Goal: Transaction & Acquisition: Purchase product/service

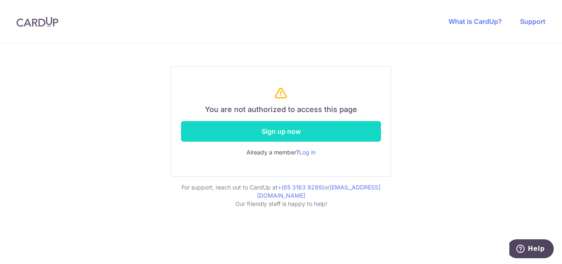
click at [307, 127] on link "Sign up now" at bounding box center [281, 131] width 200 height 21
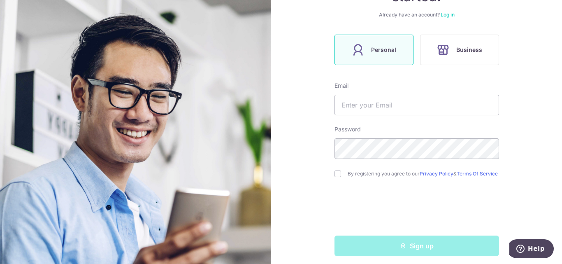
scroll to position [117, 0]
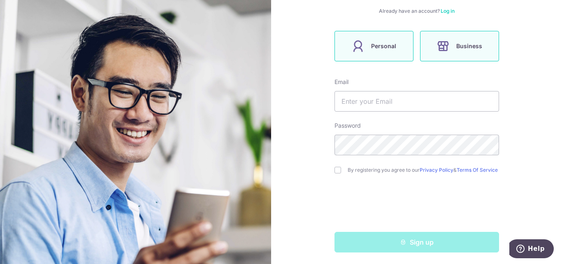
click at [462, 45] on span "Business" at bounding box center [469, 46] width 26 height 10
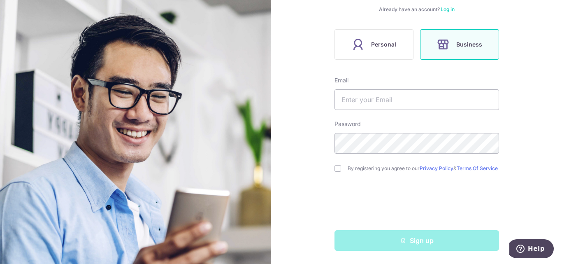
scroll to position [122, 0]
click at [334, 170] on div "By registering you agree to our Privacy Policy & Terms Of Service" at bounding box center [416, 168] width 164 height 10
click at [334, 165] on input "checkbox" at bounding box center [337, 168] width 7 height 7
checkbox input "true"
click at [281, 105] on div "Welcome, let’s get started! Already have an account? Log in Personal Business E…" at bounding box center [416, 132] width 291 height 264
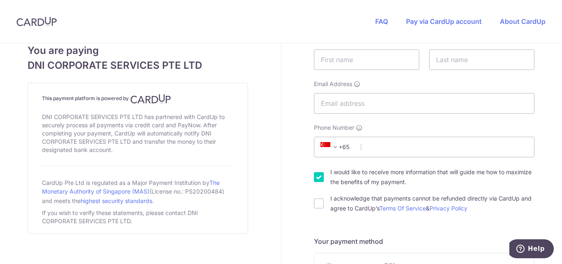
scroll to position [184, 0]
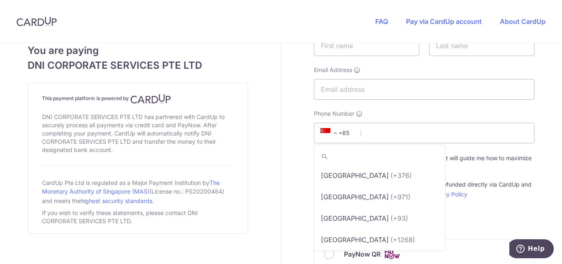
click at [333, 132] on span at bounding box center [335, 133] width 10 height 10
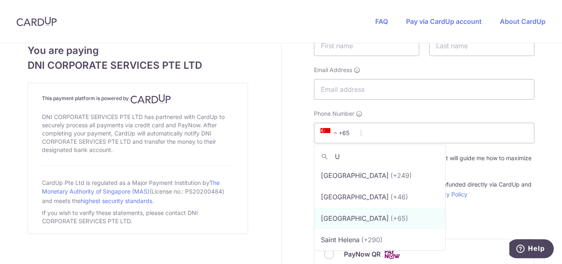
scroll to position [0, 0]
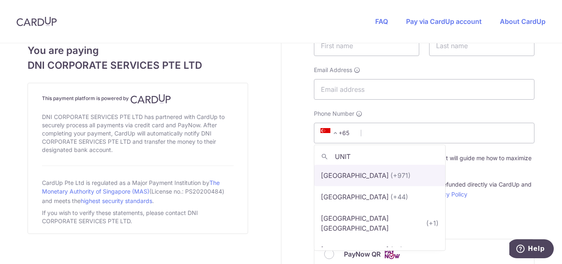
type input "UNIT"
select select "2"
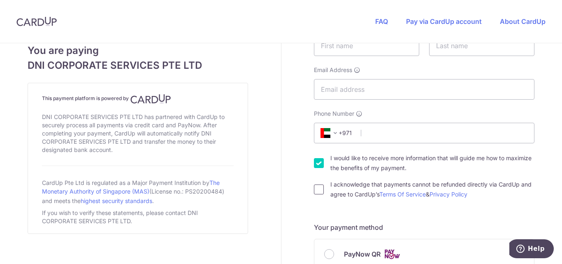
click at [314, 190] on input "I acknowledge that payments cannot be refunded directly via CardUp and agree to…" at bounding box center [319, 189] width 10 height 10
checkbox input "true"
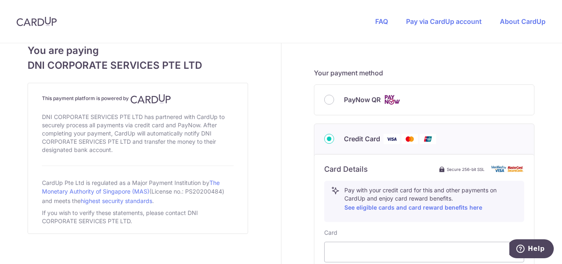
scroll to position [335, 0]
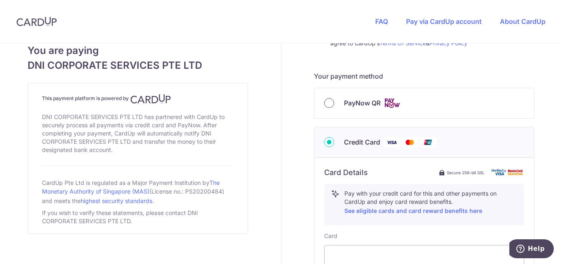
click at [324, 102] on input "PayNow QR" at bounding box center [329, 103] width 10 height 10
radio input "true"
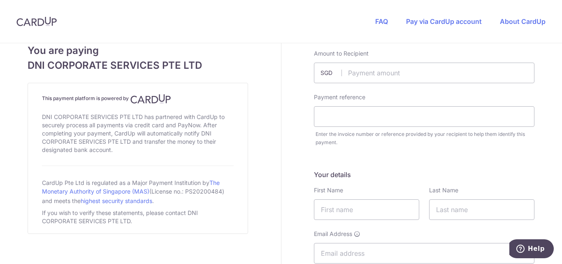
scroll to position [0, 0]
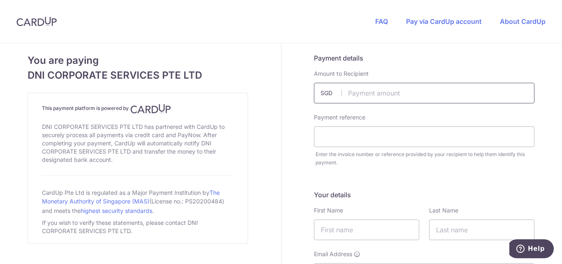
click at [419, 93] on input "text" at bounding box center [424, 93] width 220 height 21
type input "1200.00"
click at [386, 135] on input "text" at bounding box center [424, 136] width 220 height 21
paste input "CS26735"
type input "CS26735"
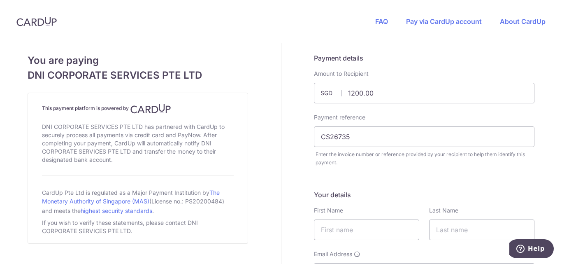
click at [352, 234] on input "text" at bounding box center [366, 229] width 105 height 21
type input "M"
click at [352, 234] on input "text" at bounding box center [366, 229] width 105 height 21
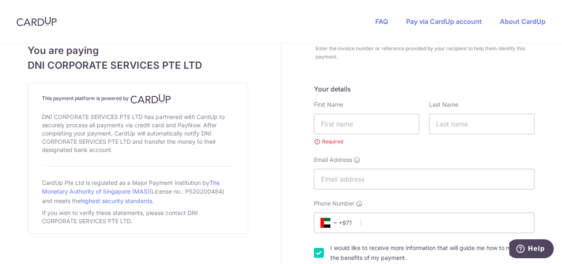
scroll to position [120, 0]
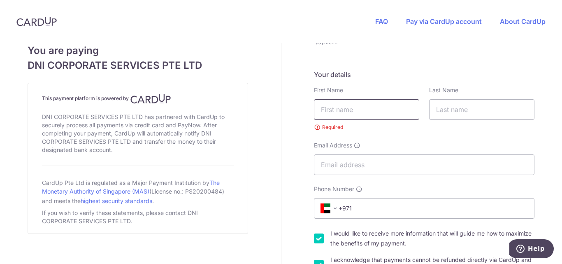
click at [405, 107] on input "text" at bounding box center [366, 109] width 105 height 21
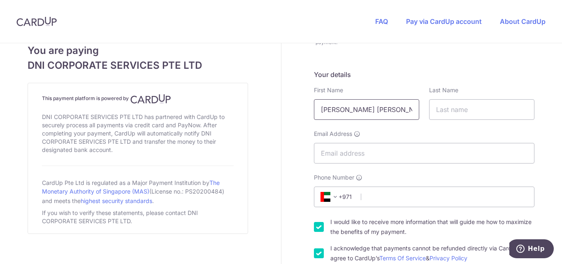
type input "[PERSON_NAME] [PERSON_NAME]"
type input "S"
type input "EWIS"
type input "[EMAIL_ADDRESS][DOMAIN_NAME]"
click at [453, 190] on input "Phone Number" at bounding box center [424, 196] width 220 height 21
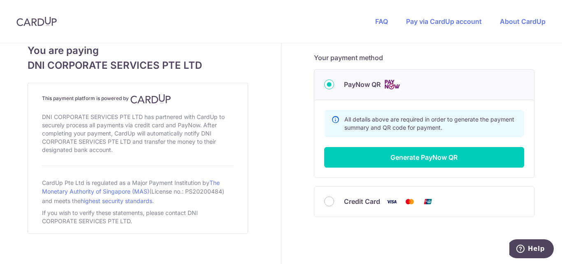
scroll to position [376, 0]
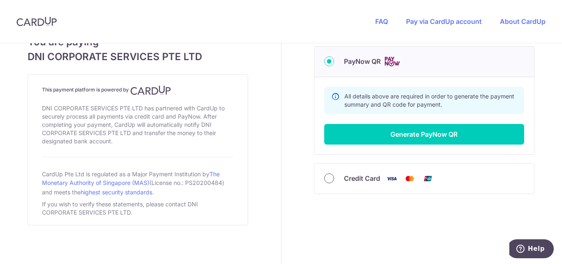
type input "568802772"
click at [328, 176] on input "Credit Card" at bounding box center [329, 178] width 10 height 10
radio input "true"
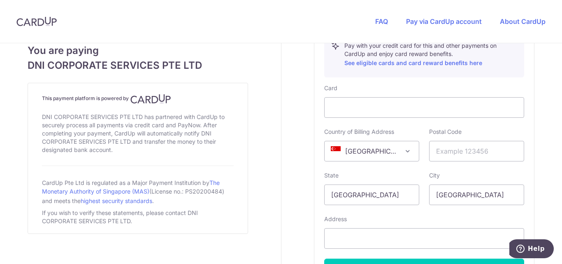
scroll to position [495, 0]
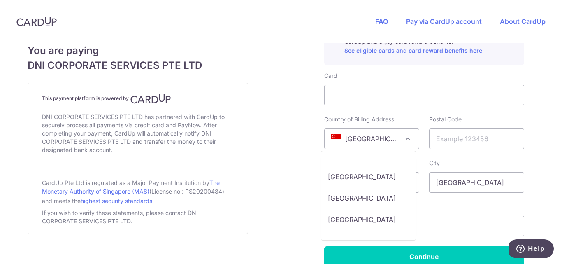
click at [407, 138] on span at bounding box center [408, 139] width 10 height 10
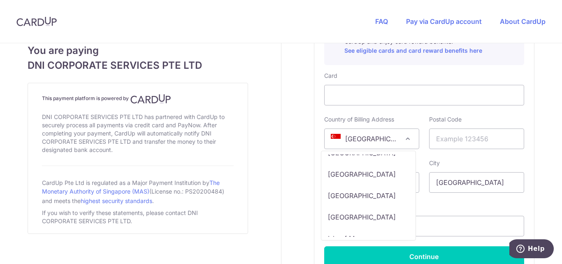
scroll to position [1912, 0]
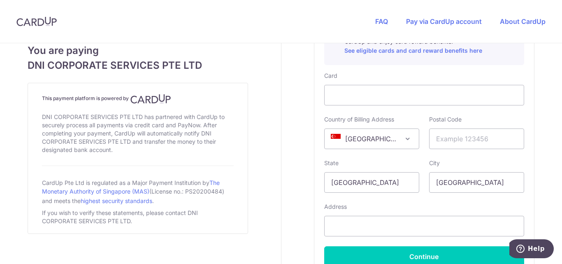
click at [403, 139] on span at bounding box center [408, 139] width 10 height 10
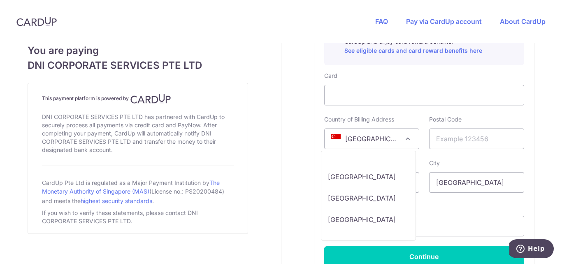
scroll to position [4408, 0]
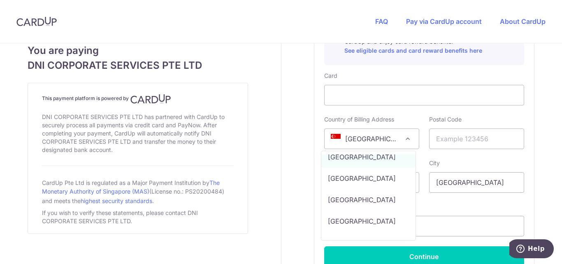
click at [403, 139] on span at bounding box center [408, 139] width 10 height 10
click at [377, 141] on span "[GEOGRAPHIC_DATA]" at bounding box center [371, 139] width 94 height 20
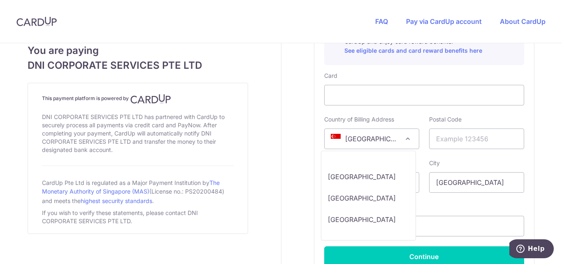
click at [377, 141] on span "[GEOGRAPHIC_DATA]" at bounding box center [371, 139] width 94 height 20
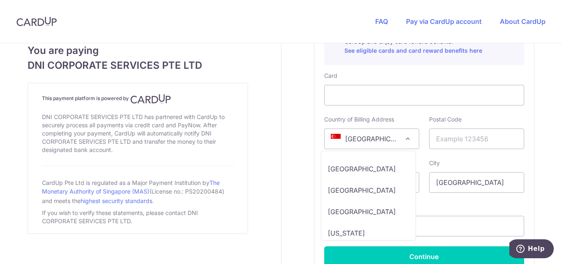
scroll to position [5126, 0]
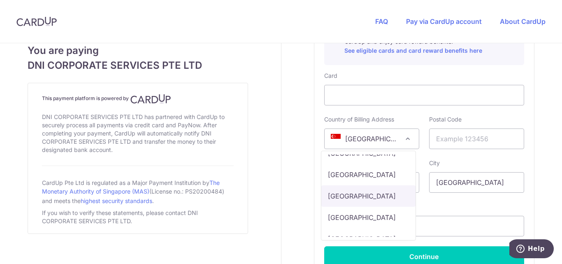
select select "AE"
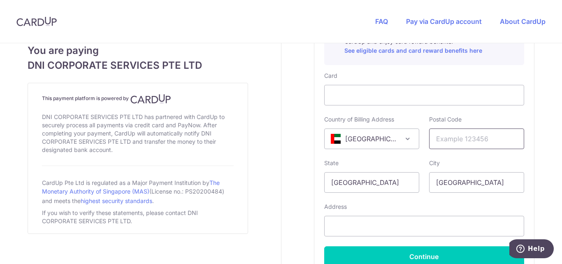
click at [469, 135] on input "text" at bounding box center [476, 138] width 95 height 21
type input "22435"
click at [374, 183] on input "[GEOGRAPHIC_DATA]" at bounding box center [371, 182] width 95 height 21
type input "[GEOGRAPHIC_DATA]"
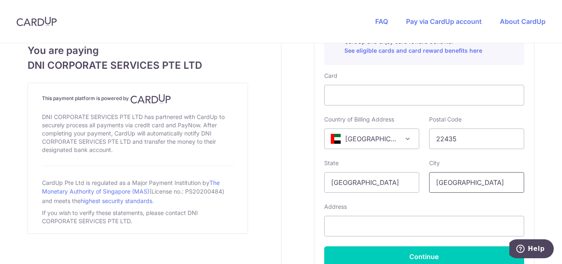
click at [485, 183] on input "[GEOGRAPHIC_DATA]" at bounding box center [476, 182] width 95 height 21
type input "S"
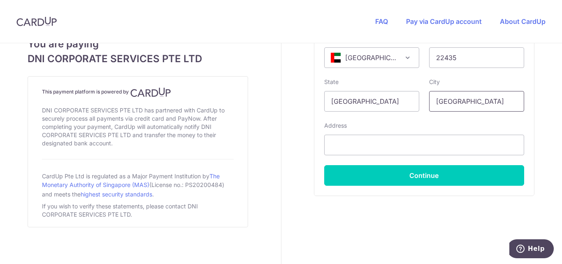
scroll to position [571, 0]
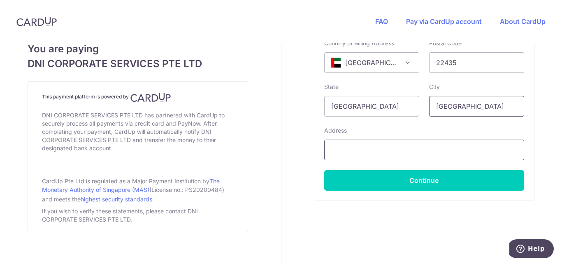
type input "[GEOGRAPHIC_DATA]"
click at [468, 151] on input "text" at bounding box center [424, 149] width 200 height 21
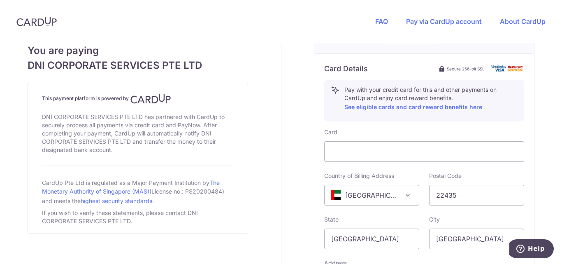
scroll to position [440, 0]
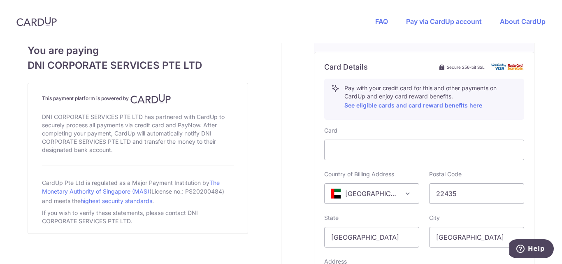
type input "201B ABRAJ AL MAMZAR DUBAI [GEOGRAPHIC_DATA]"
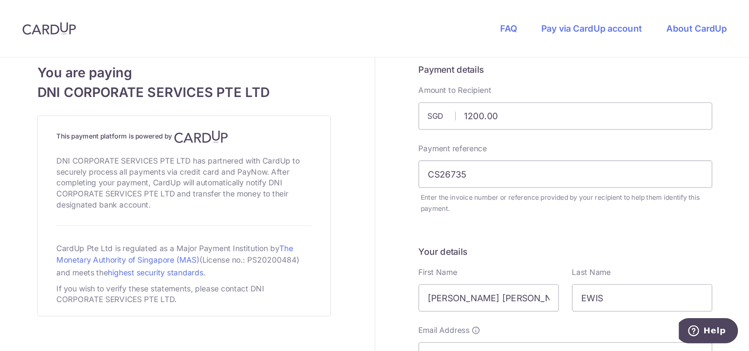
scroll to position [0, 0]
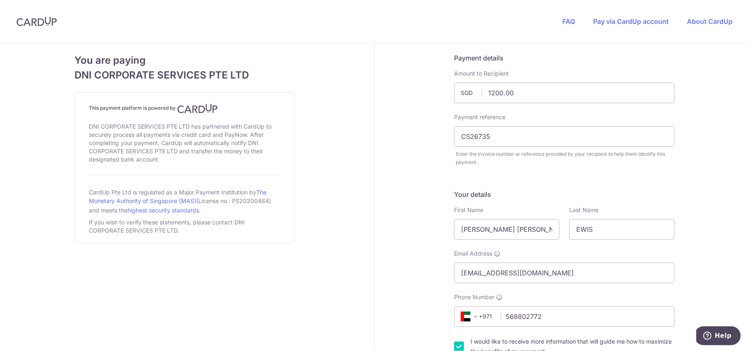
drag, startPoint x: 509, startPoint y: 4, endPoint x: 359, endPoint y: 153, distance: 212.0
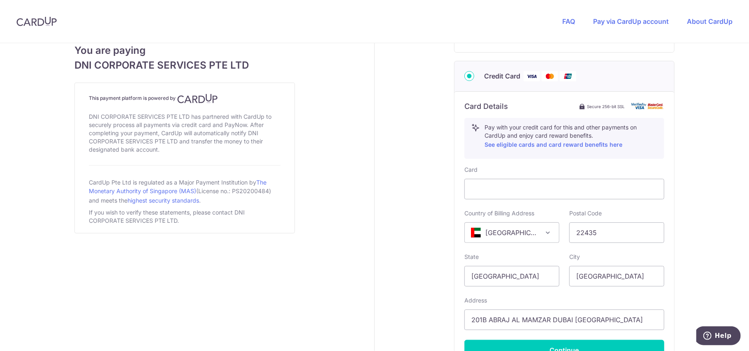
scroll to position [405, 0]
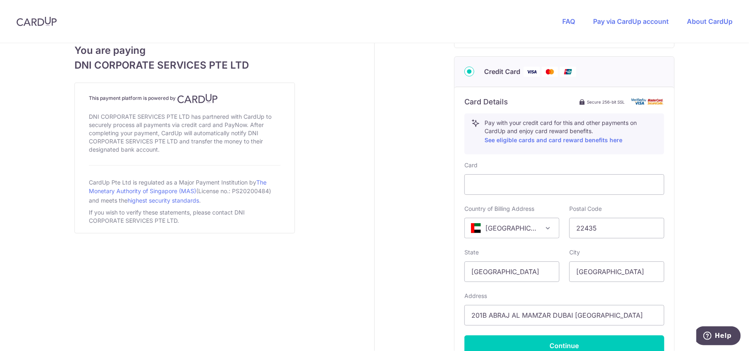
click at [104, 263] on div "You are paying DNI CORPORATE SERVICES PTE LTD This payment platform is powered …" at bounding box center [184, 37] width 379 height 798
click at [84, 263] on div "You are paying DNI CORPORATE SERVICES PTE LTD This payment platform is powered …" at bounding box center [184, 37] width 379 height 798
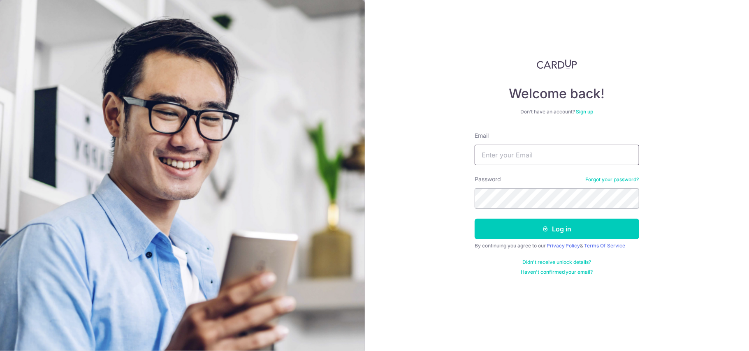
click at [599, 156] on input "Email" at bounding box center [557, 155] width 164 height 21
click at [586, 111] on link "Sign up" at bounding box center [584, 112] width 17 height 6
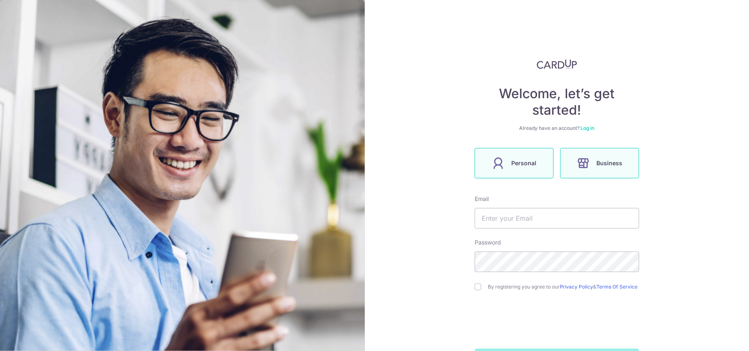
click at [515, 169] on label "Personal" at bounding box center [514, 163] width 79 height 30
click at [511, 221] on input "text" at bounding box center [557, 218] width 164 height 21
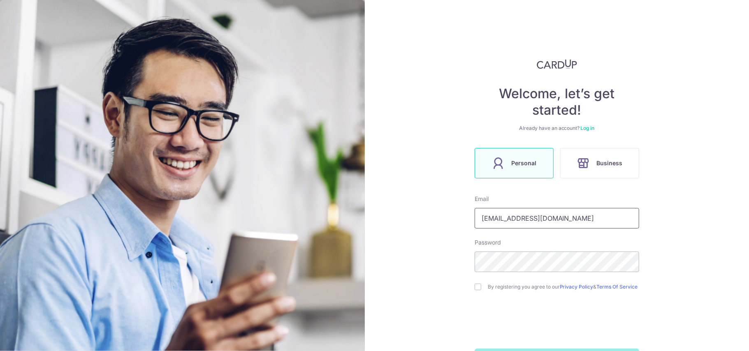
type input "[EMAIL_ADDRESS][DOMAIN_NAME]"
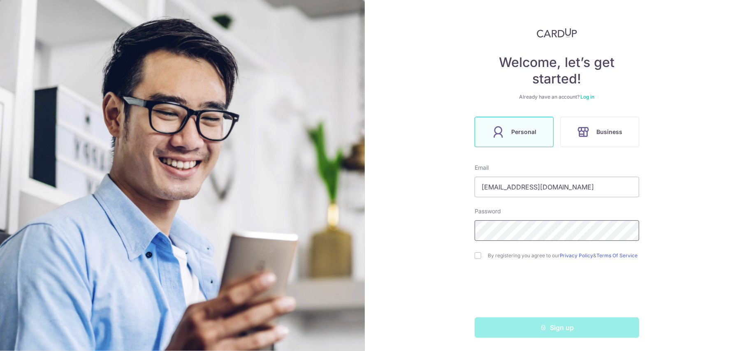
scroll to position [35, 0]
click at [475, 257] on div "By registering you agree to our Privacy Policy & Terms Of Service" at bounding box center [557, 256] width 164 height 10
click at [476, 253] on input "checkbox" at bounding box center [478, 255] width 7 height 7
checkbox input "true"
